Goal: Navigation & Orientation: Understand site structure

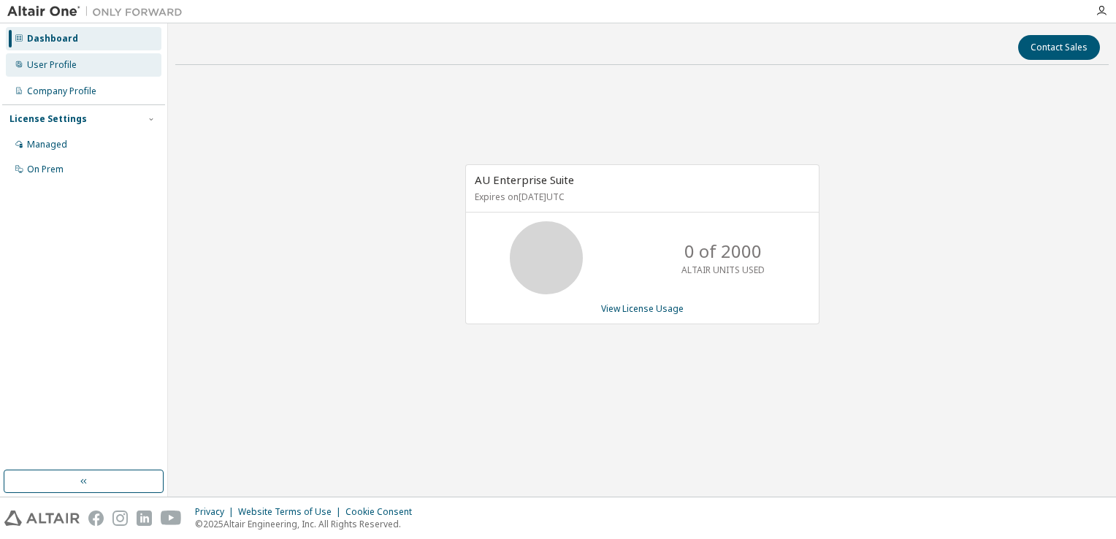
click at [52, 62] on div "User Profile" at bounding box center [52, 65] width 50 height 12
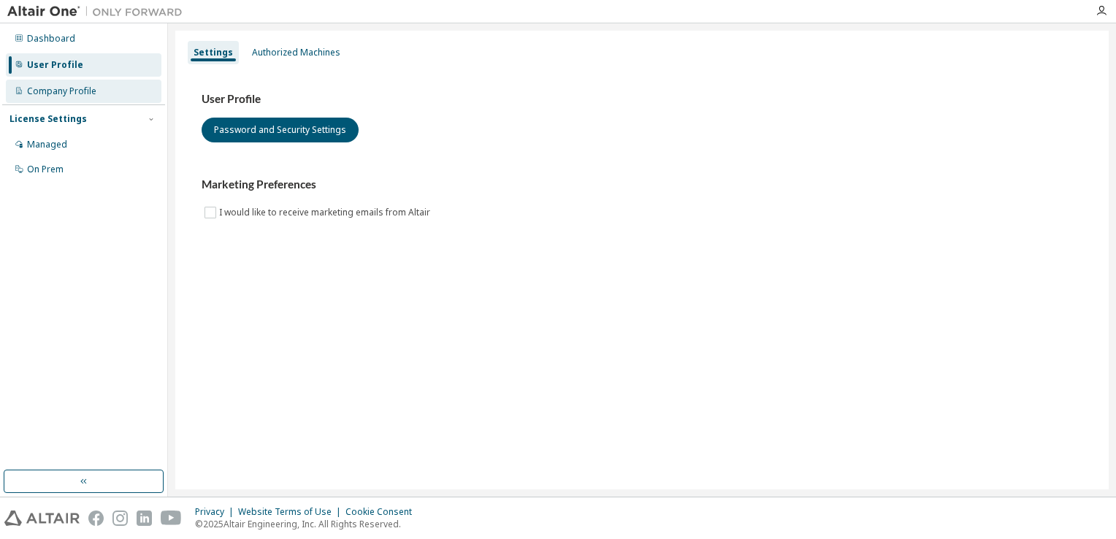
click at [50, 88] on div "Company Profile" at bounding box center [61, 91] width 69 height 12
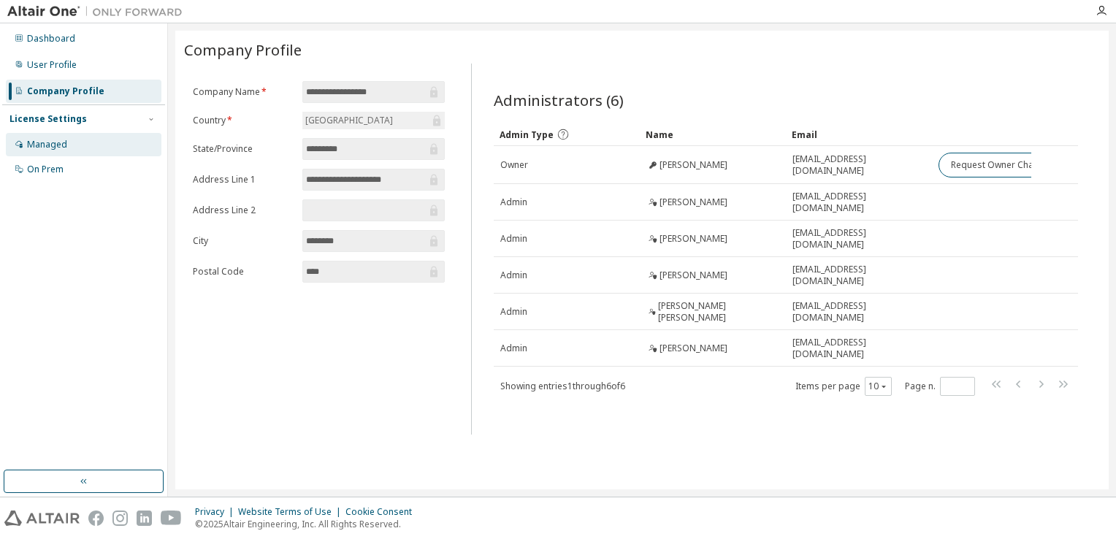
click at [64, 151] on div "Managed" at bounding box center [84, 144] width 156 height 23
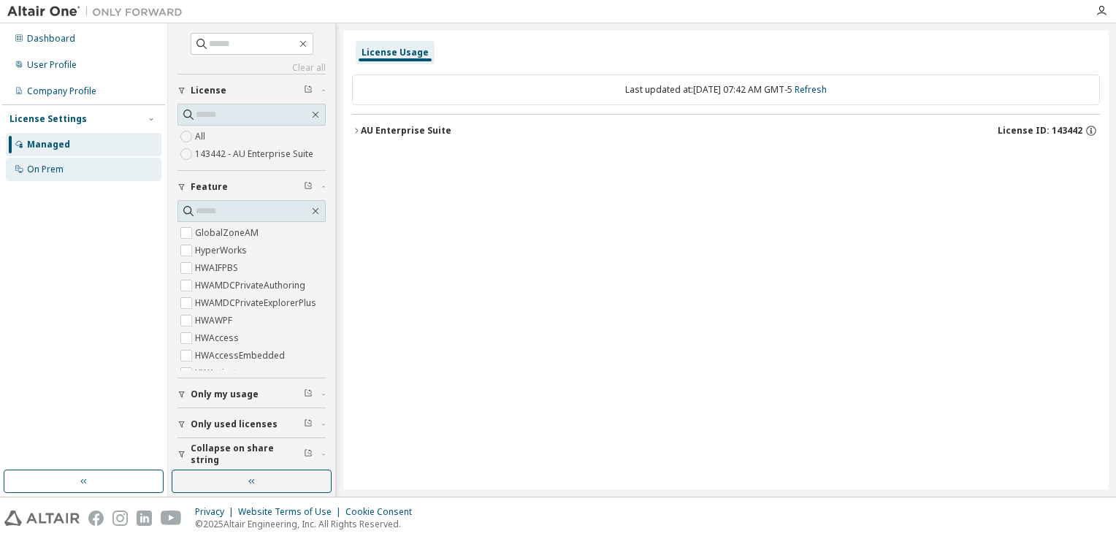
click at [58, 164] on div "On Prem" at bounding box center [45, 170] width 37 height 12
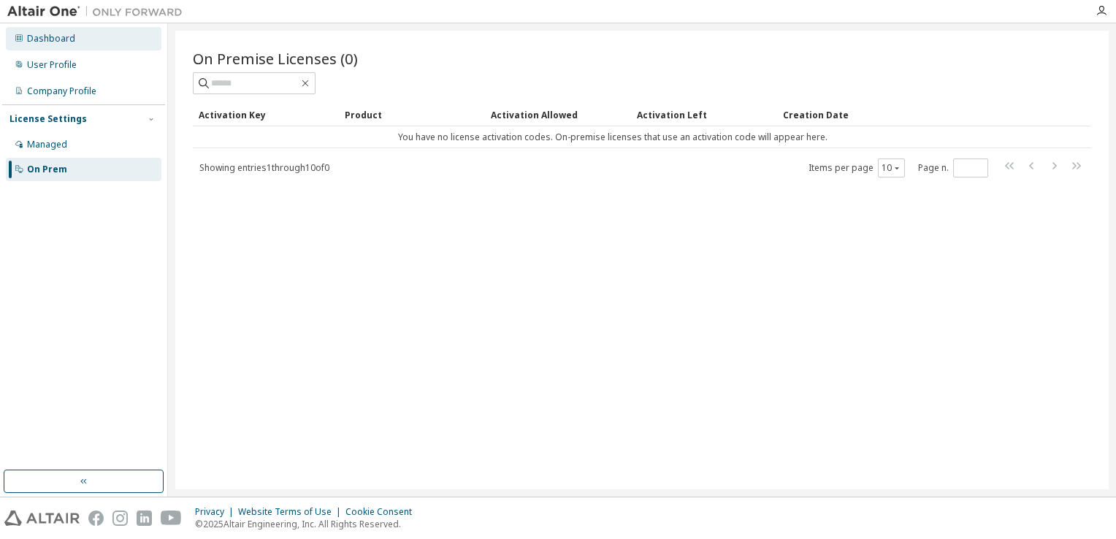
click at [68, 34] on div "Dashboard" at bounding box center [51, 39] width 48 height 12
